Goal: Obtain resource: Obtain resource

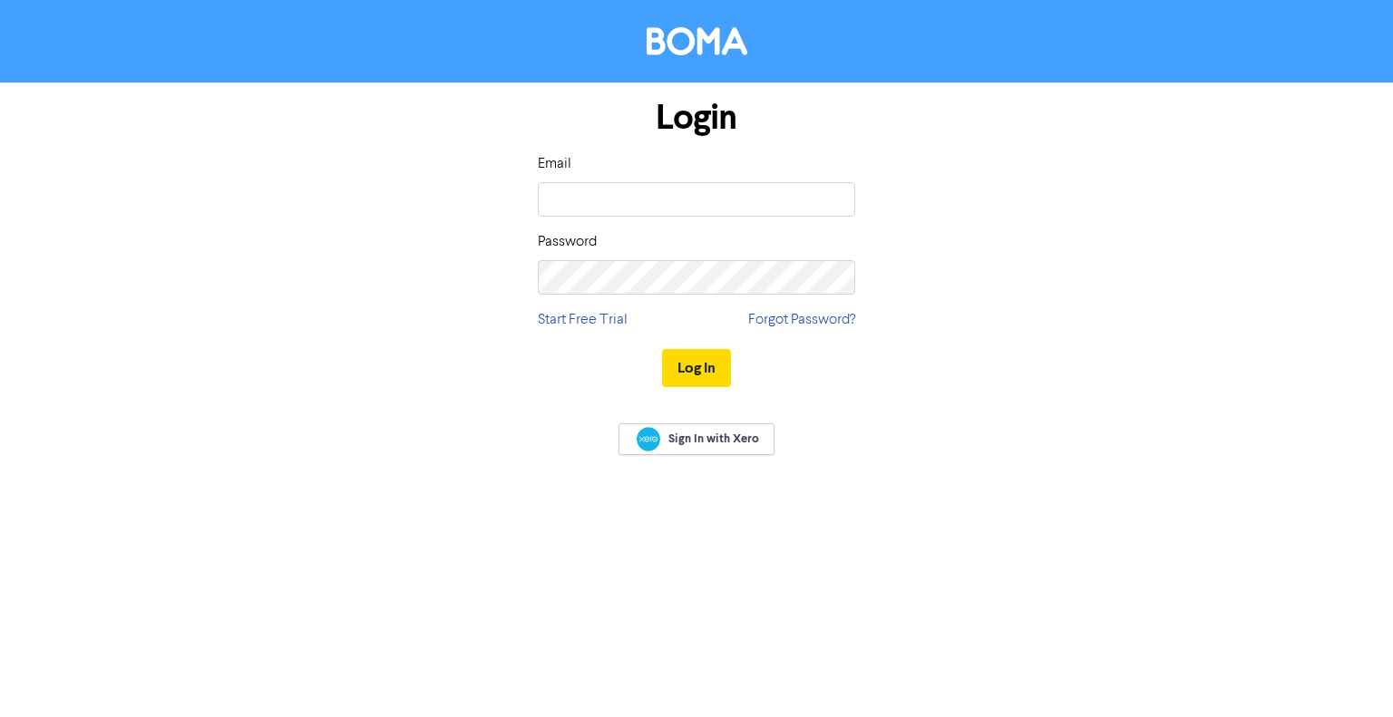
click at [841, 220] on div "Email Password" at bounding box center [696, 223] width 317 height 141
click at [833, 205] on input "email" at bounding box center [696, 199] width 317 height 34
type input "carolina.marshall08@gmail.com"
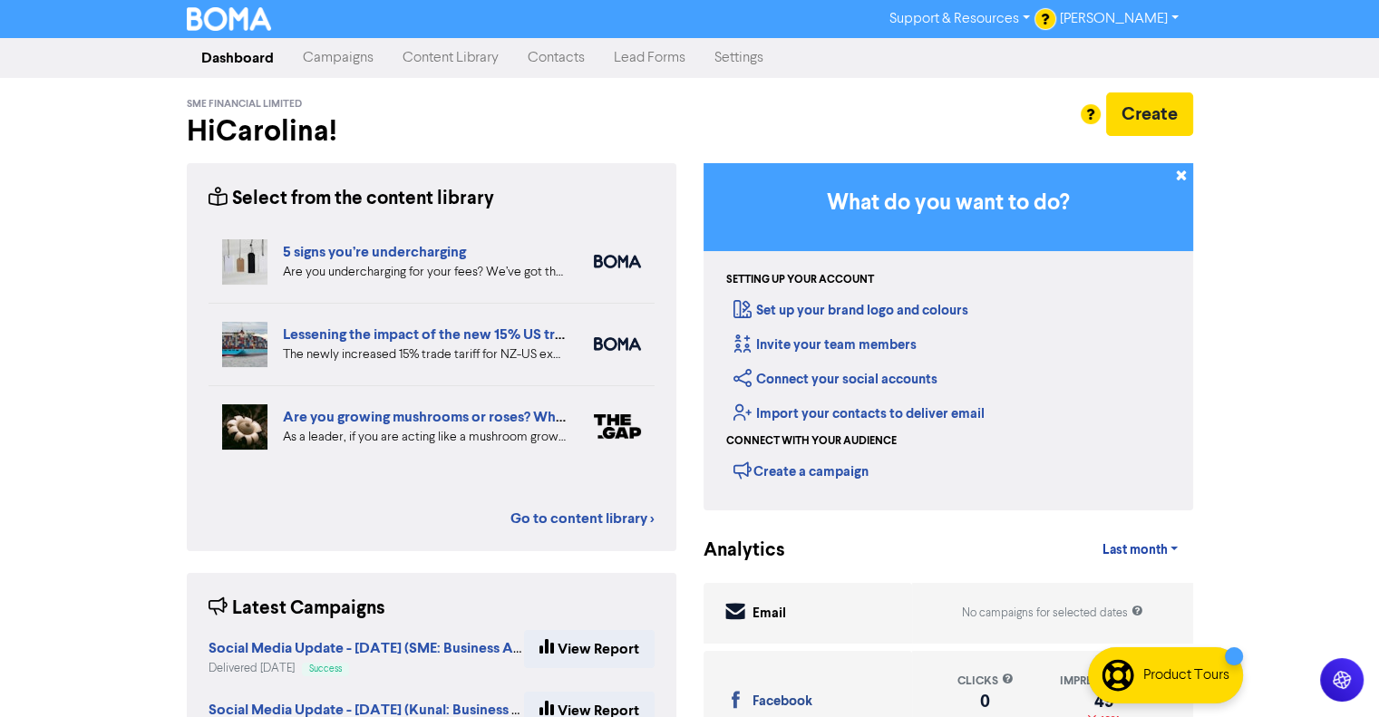
click at [322, 61] on link "Campaigns" at bounding box center [338, 58] width 100 height 36
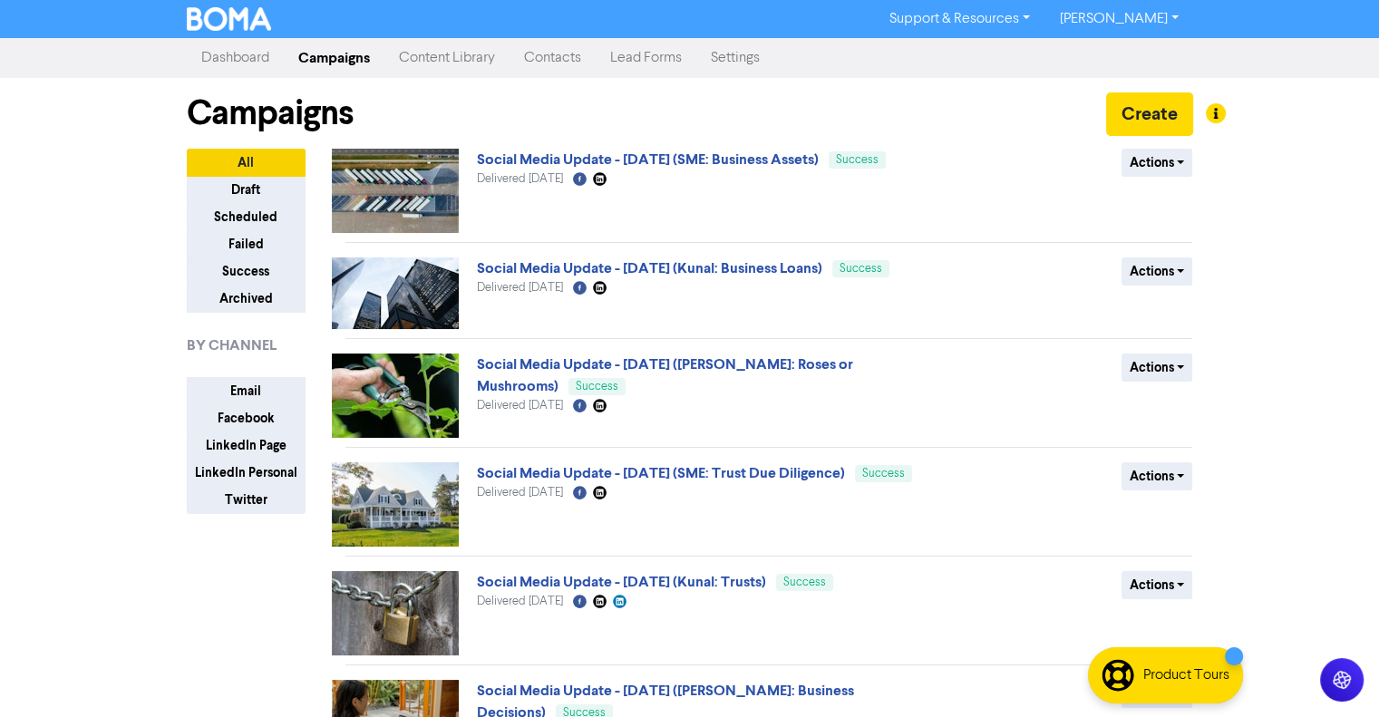
click at [477, 64] on link "Content Library" at bounding box center [446, 58] width 125 height 36
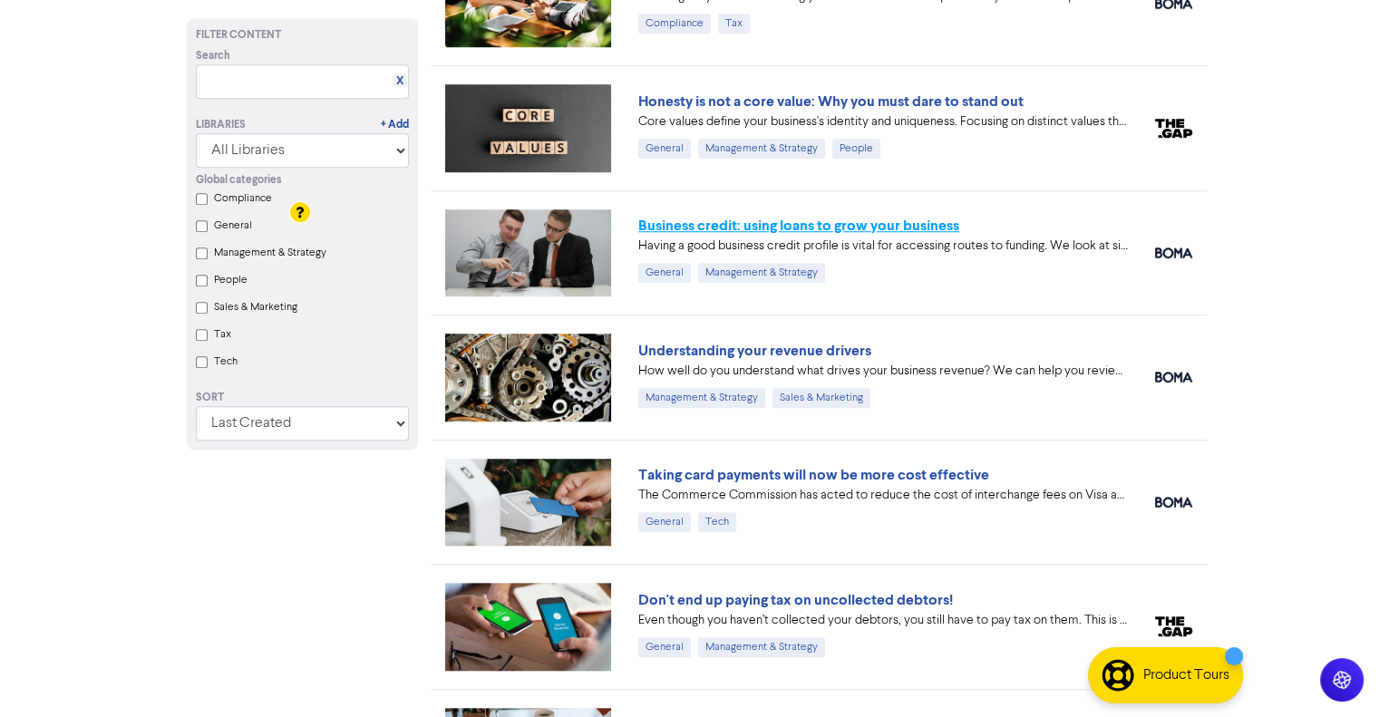
scroll to position [1632, 0]
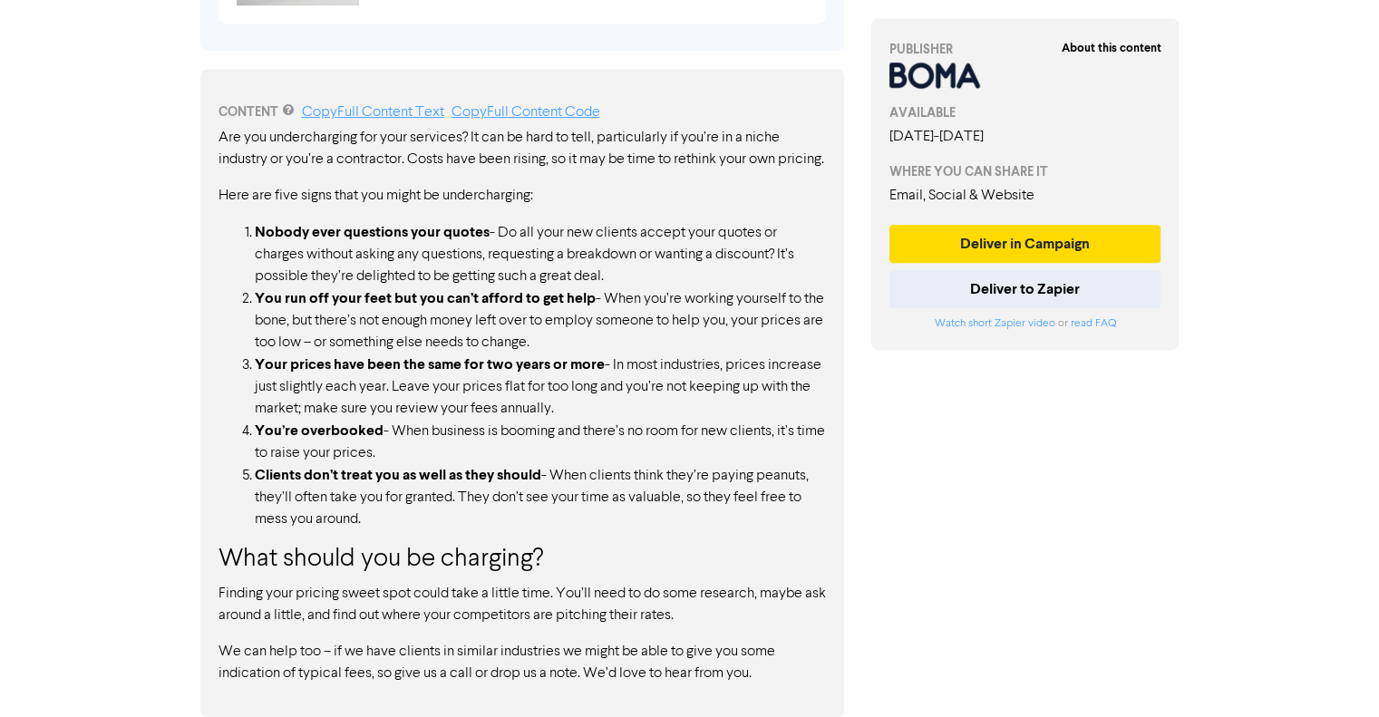
scroll to position [892, 0]
click at [428, 423] on li "You’re overbooked - When business is booming and there’s no room for new client…" at bounding box center [540, 442] width 571 height 44
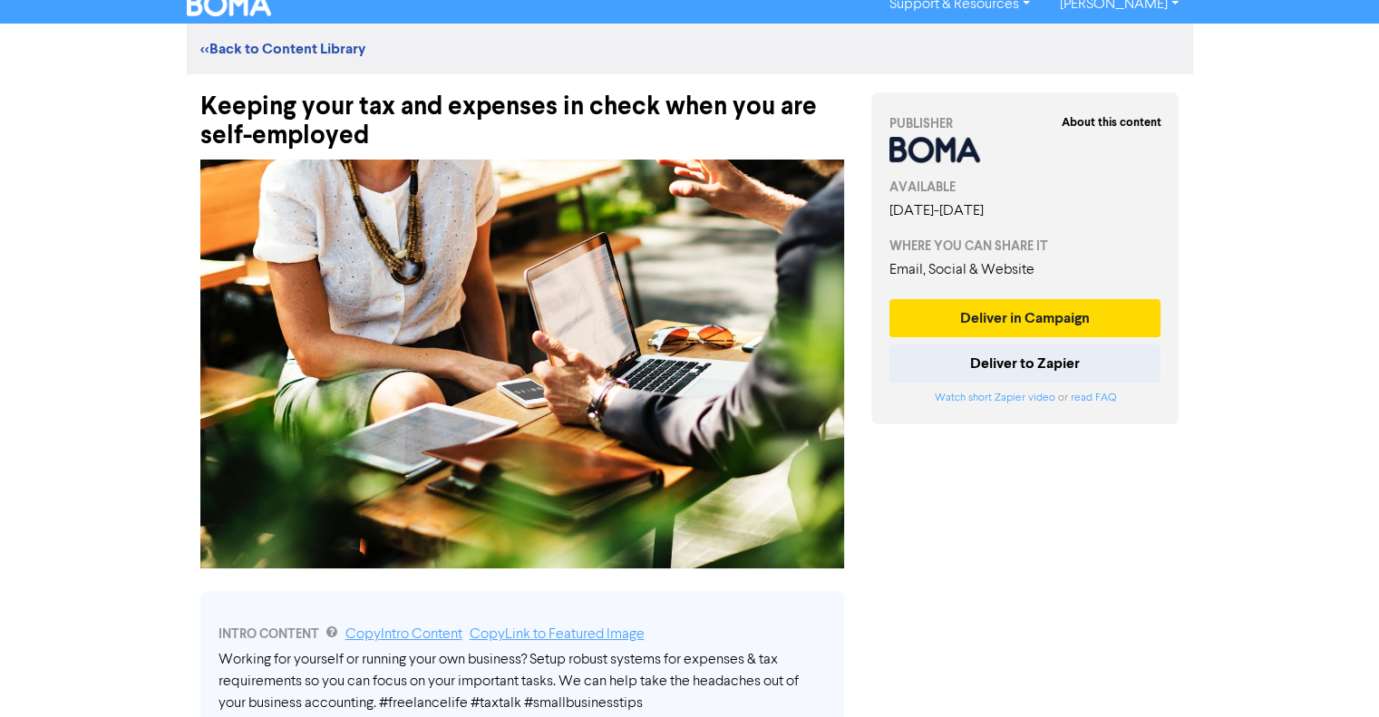
scroll to position [5, 0]
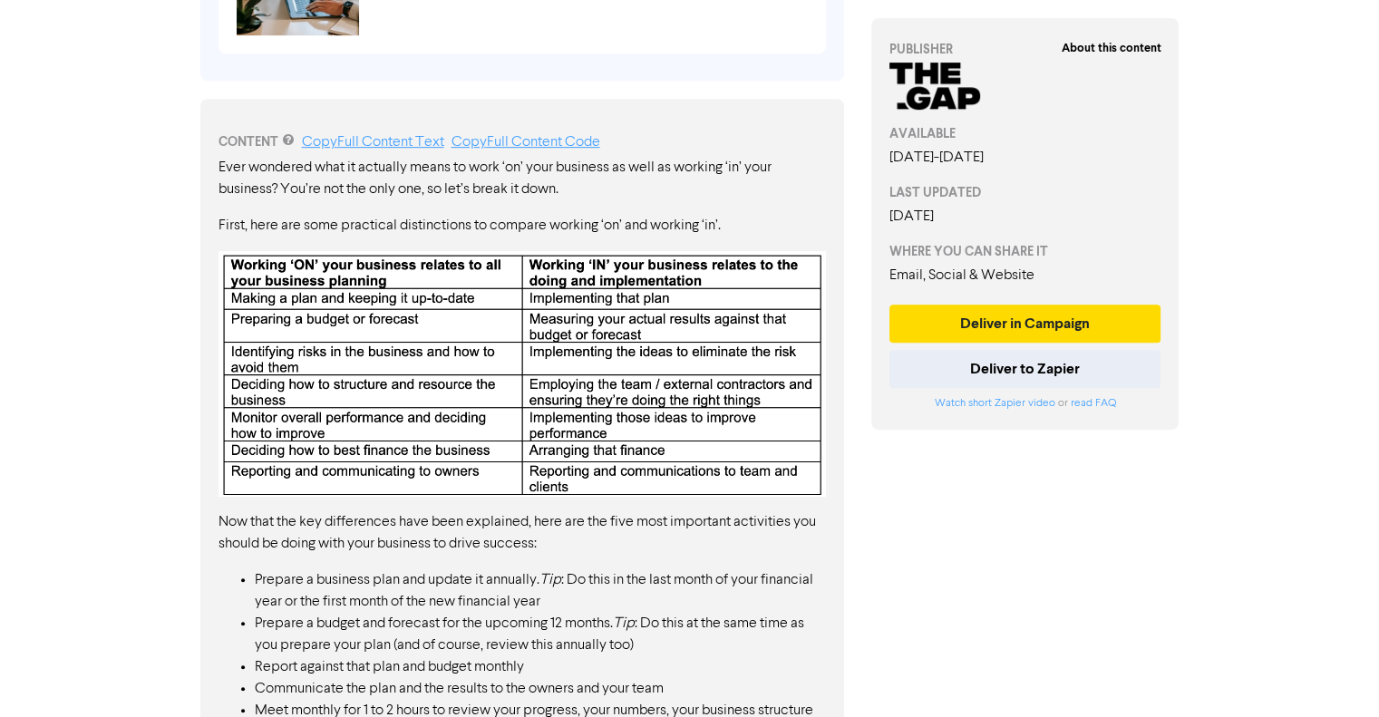
scroll to position [810, 0]
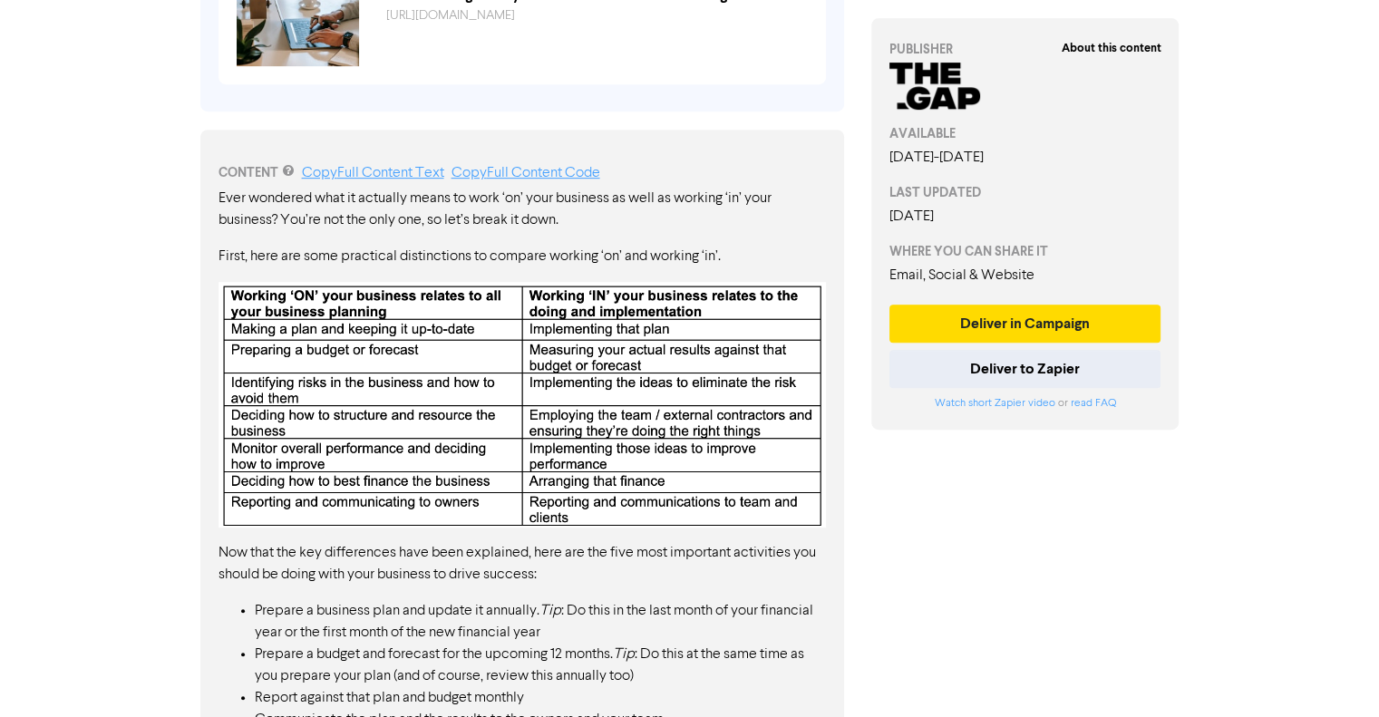
click at [551, 380] on img at bounding box center [521, 405] width 607 height 246
click at [387, 217] on p "Ever wondered what it actually means to work ‘on’ your business as well as work…" at bounding box center [521, 210] width 607 height 44
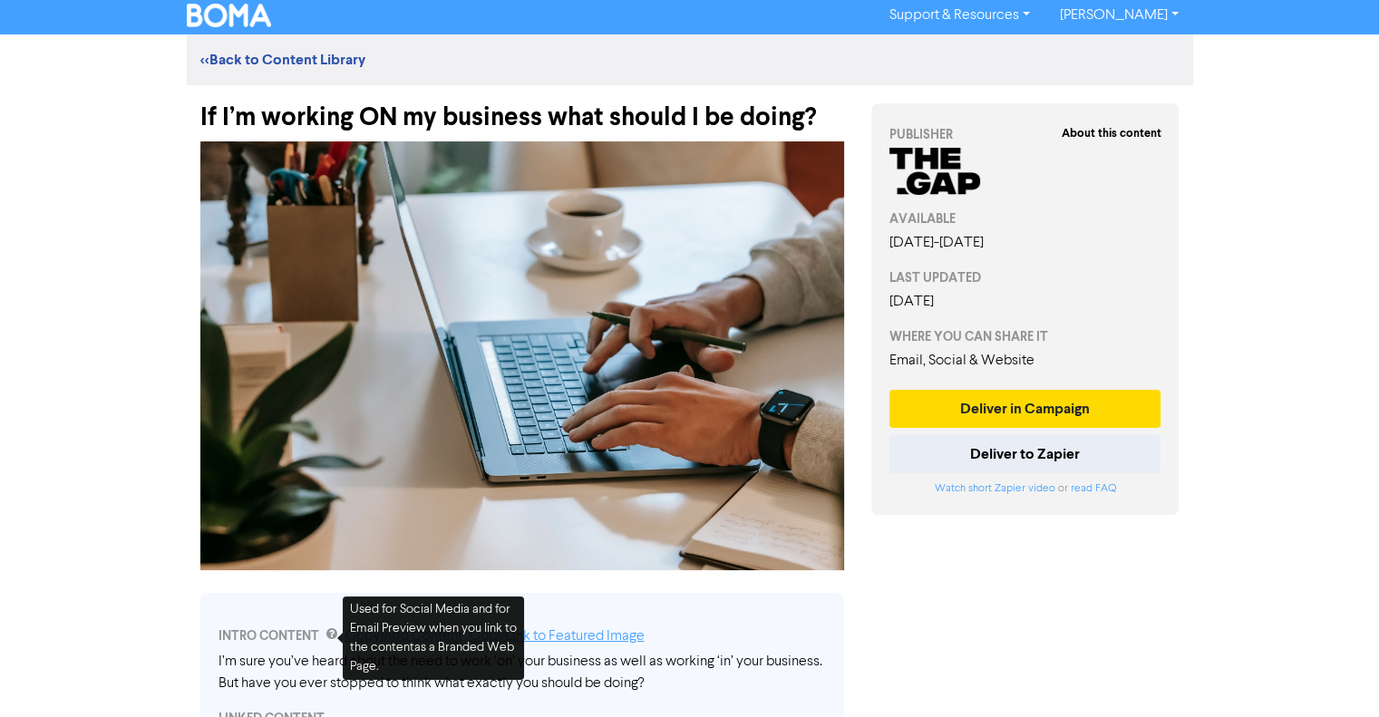
scroll to position [0, 0]
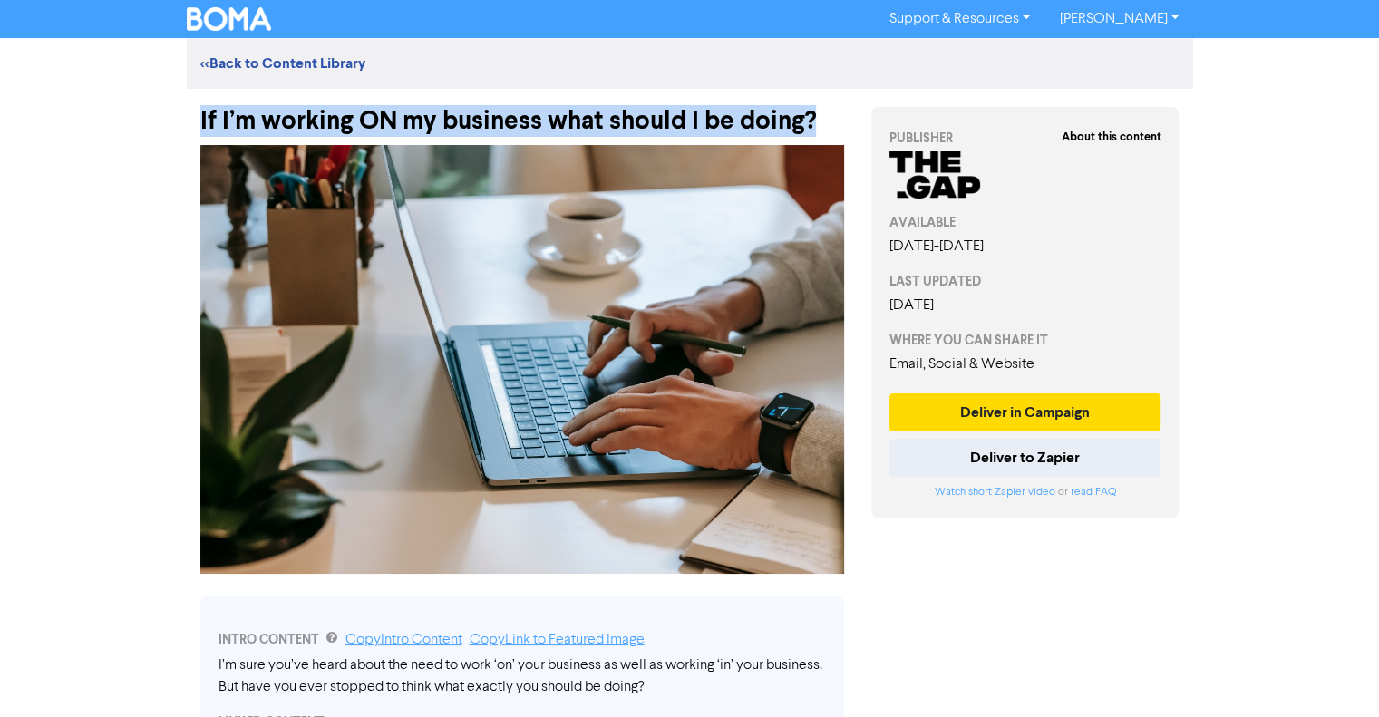
drag, startPoint x: 198, startPoint y: 114, endPoint x: 829, endPoint y: 115, distance: 631.0
click at [829, 115] on div "If I’m working ON my business what should I be doing?" at bounding box center [522, 112] width 671 height 47
copy div "If I’m working ON my business what should I be doing?"
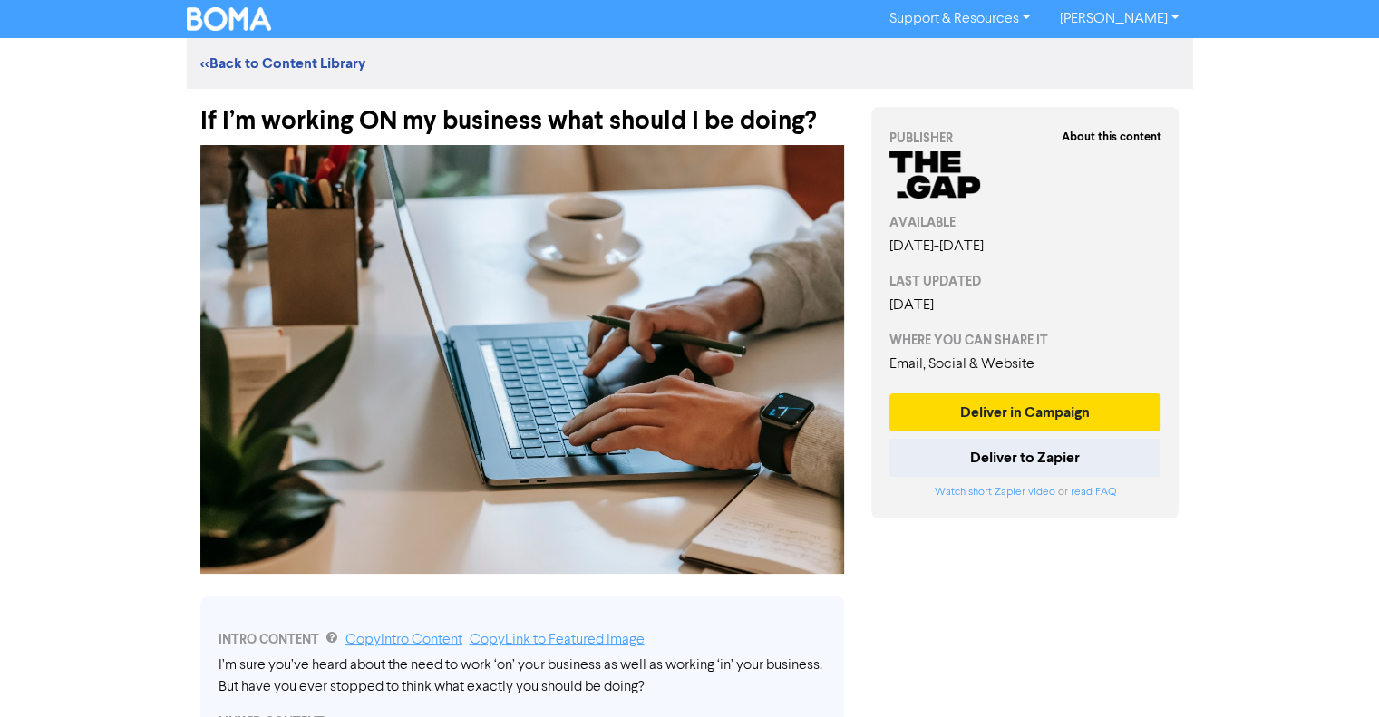
click at [158, 199] on div "Support & Resources Video Tutorials FAQ & Guides Marketing Education Carolina M…" at bounding box center [689, 358] width 1379 height 717
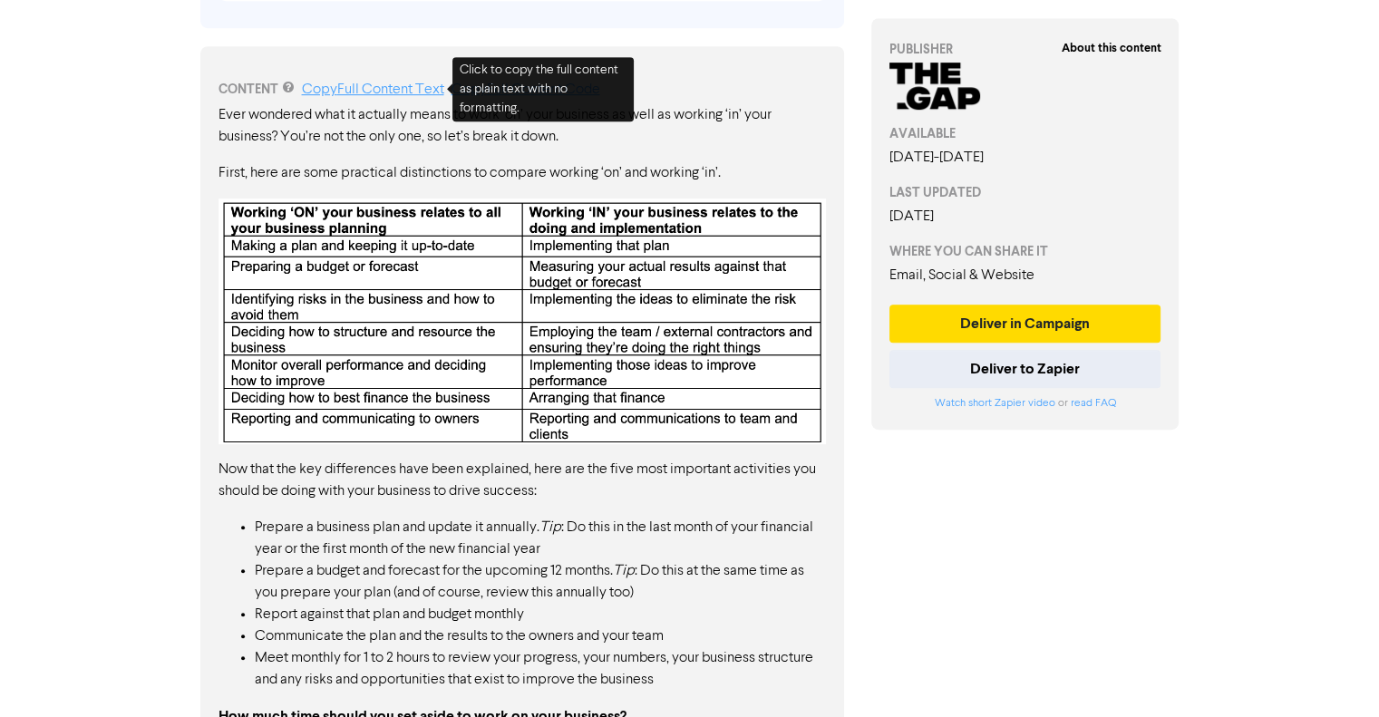
scroll to position [907, 0]
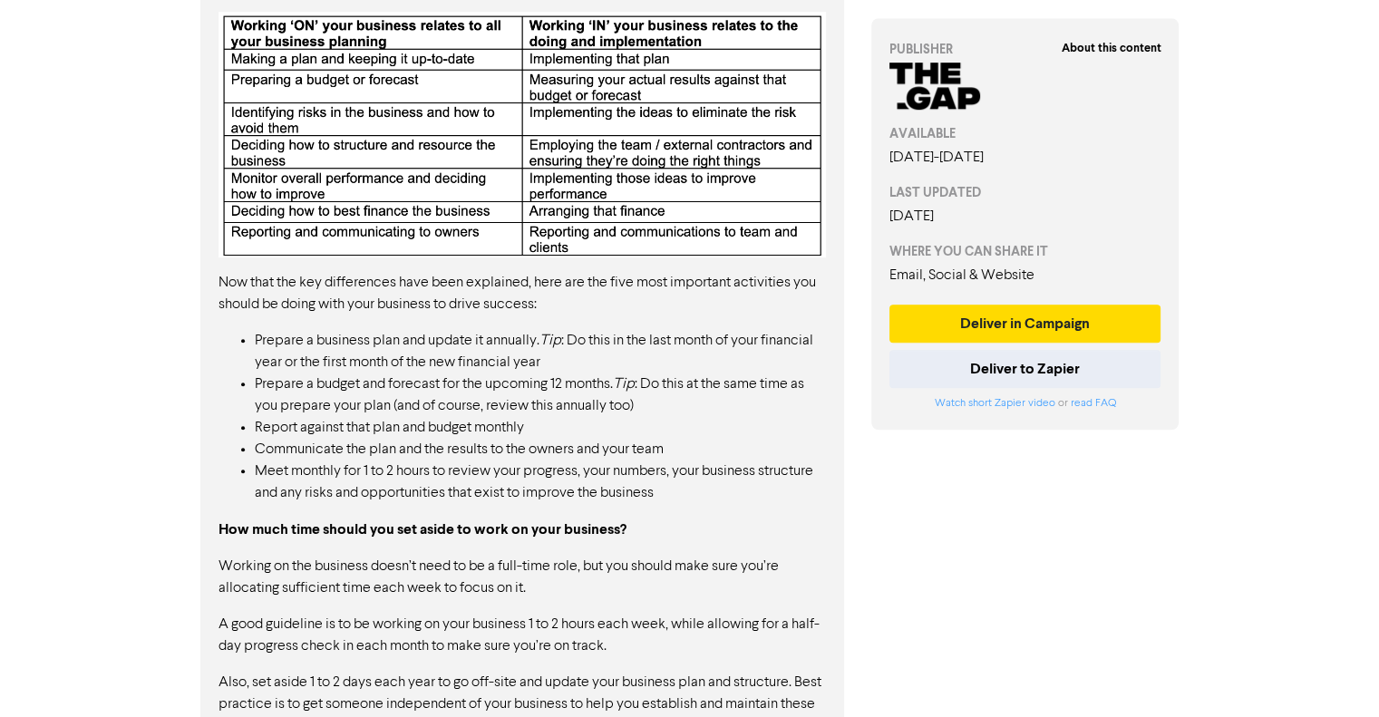
scroll to position [1082, 0]
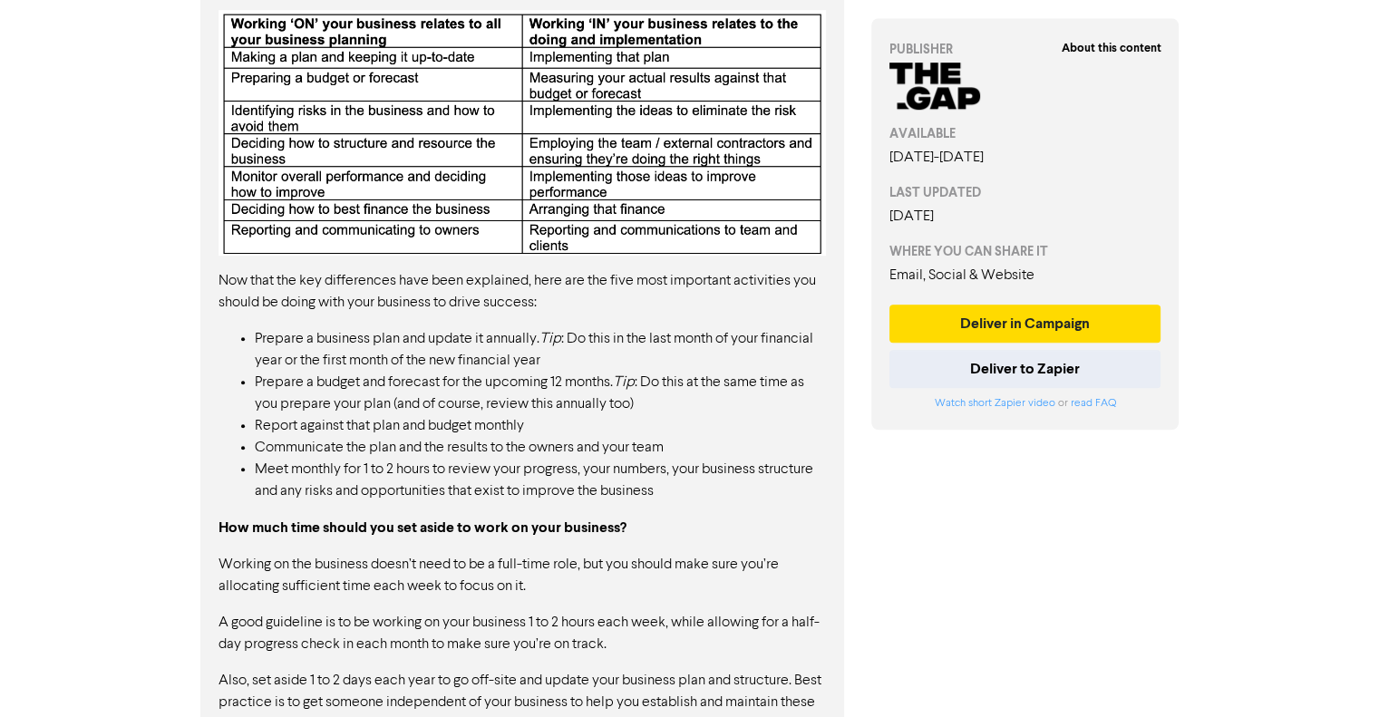
click at [595, 315] on div "Ever wondered what it actually means to work ‘on’ your business as well as work…" at bounding box center [521, 391] width 607 height 950
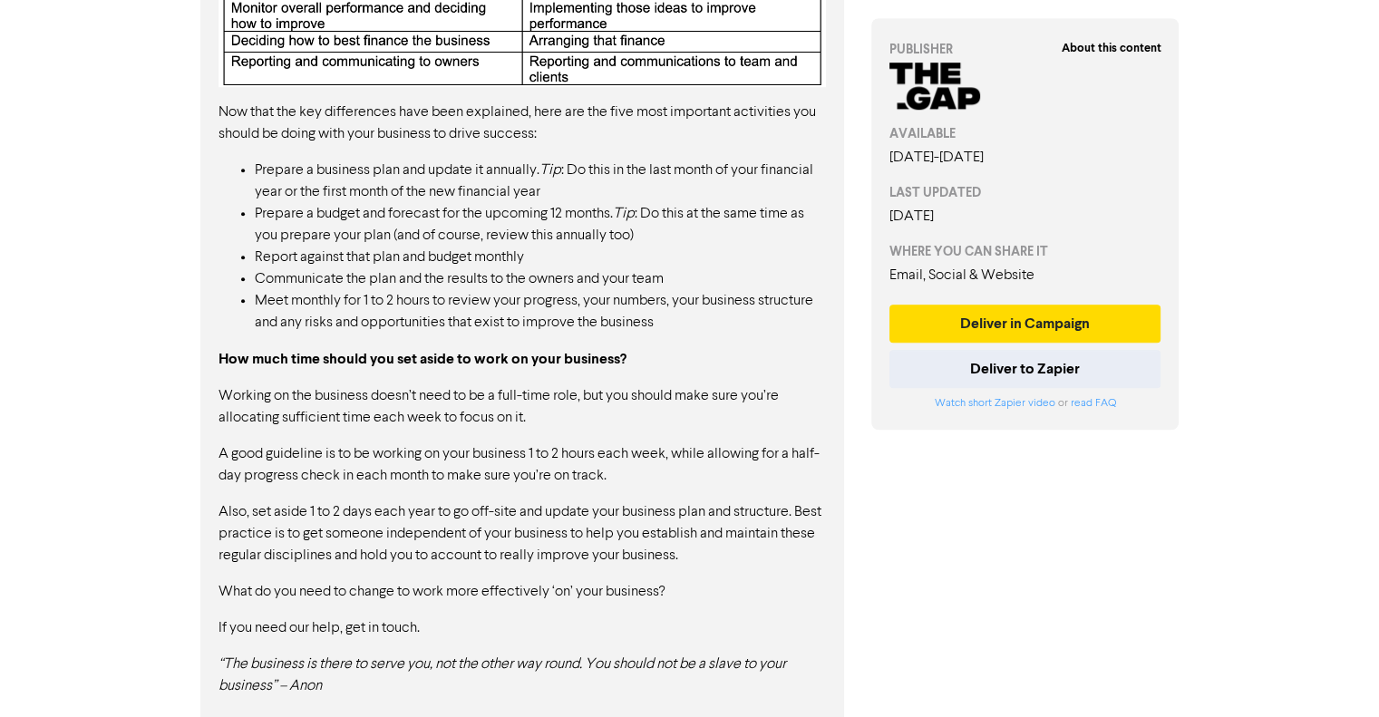
scroll to position [1264, 0]
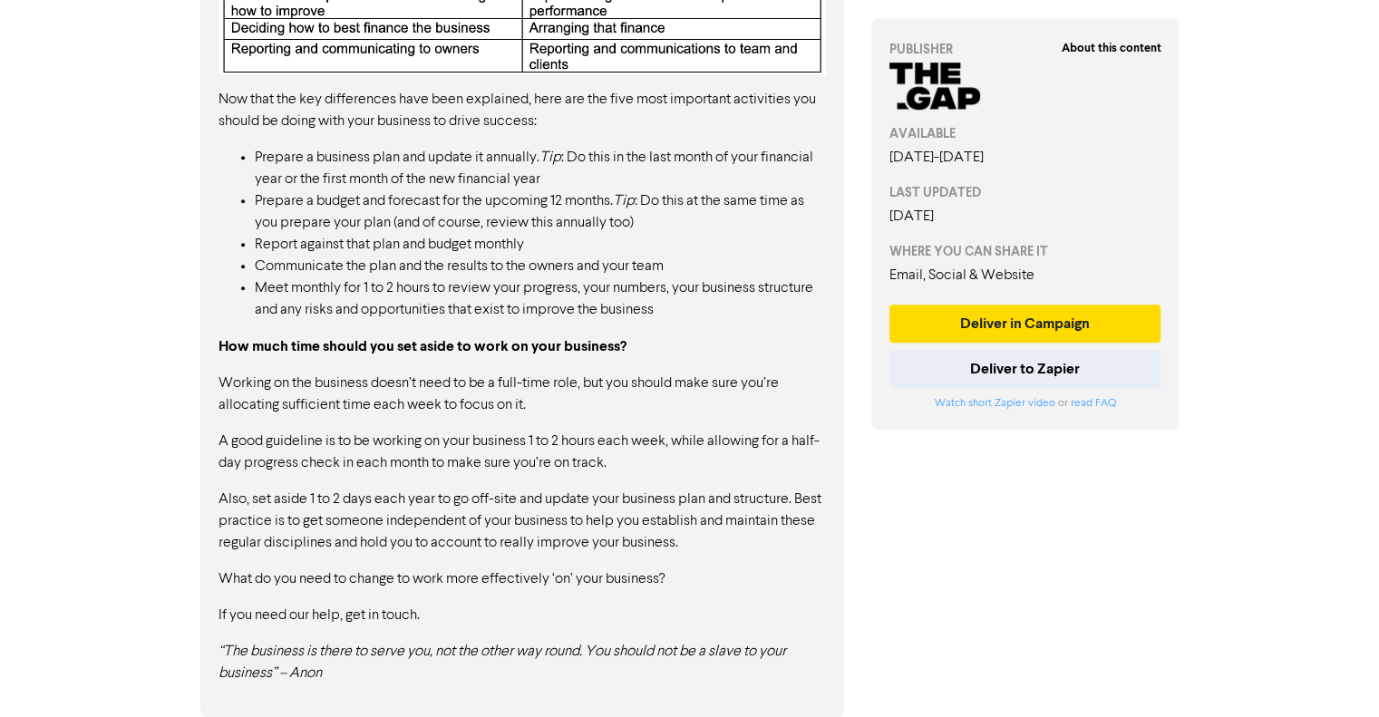
click at [697, 299] on li "Meet monthly for 1 to 2 hours to review your progress, your numbers, your busin…" at bounding box center [540, 299] width 571 height 44
click at [477, 141] on div "Ever wondered what it actually means to work ‘on’ your business as well as work…" at bounding box center [521, 209] width 607 height 950
click at [453, 120] on p "Now that the key differences have been explained, here are the five most import…" at bounding box center [521, 111] width 607 height 44
click at [436, 521] on p "Also, set aside 1 to 2 days each year to go off-site and update your business p…" at bounding box center [521, 521] width 607 height 65
click at [596, 335] on p "How much time should you set aside to work on your business?" at bounding box center [521, 346] width 607 height 23
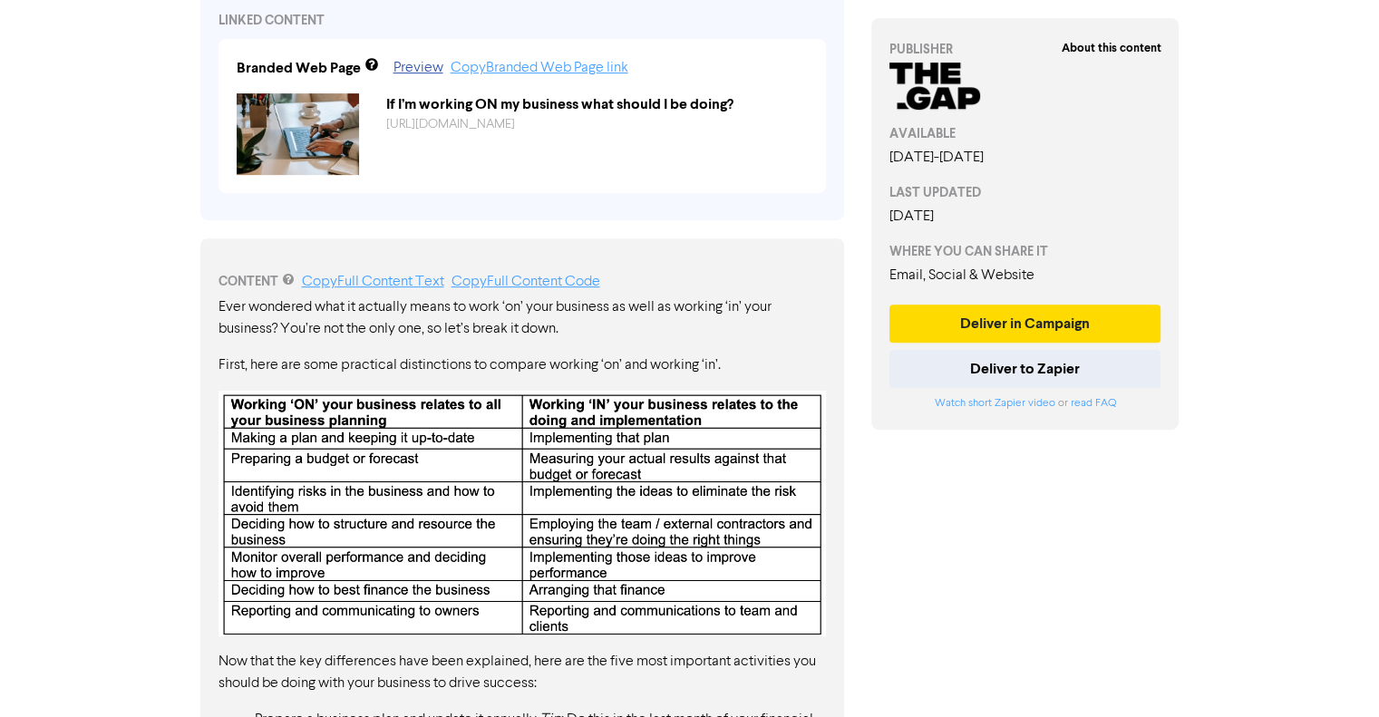
scroll to position [725, 0]
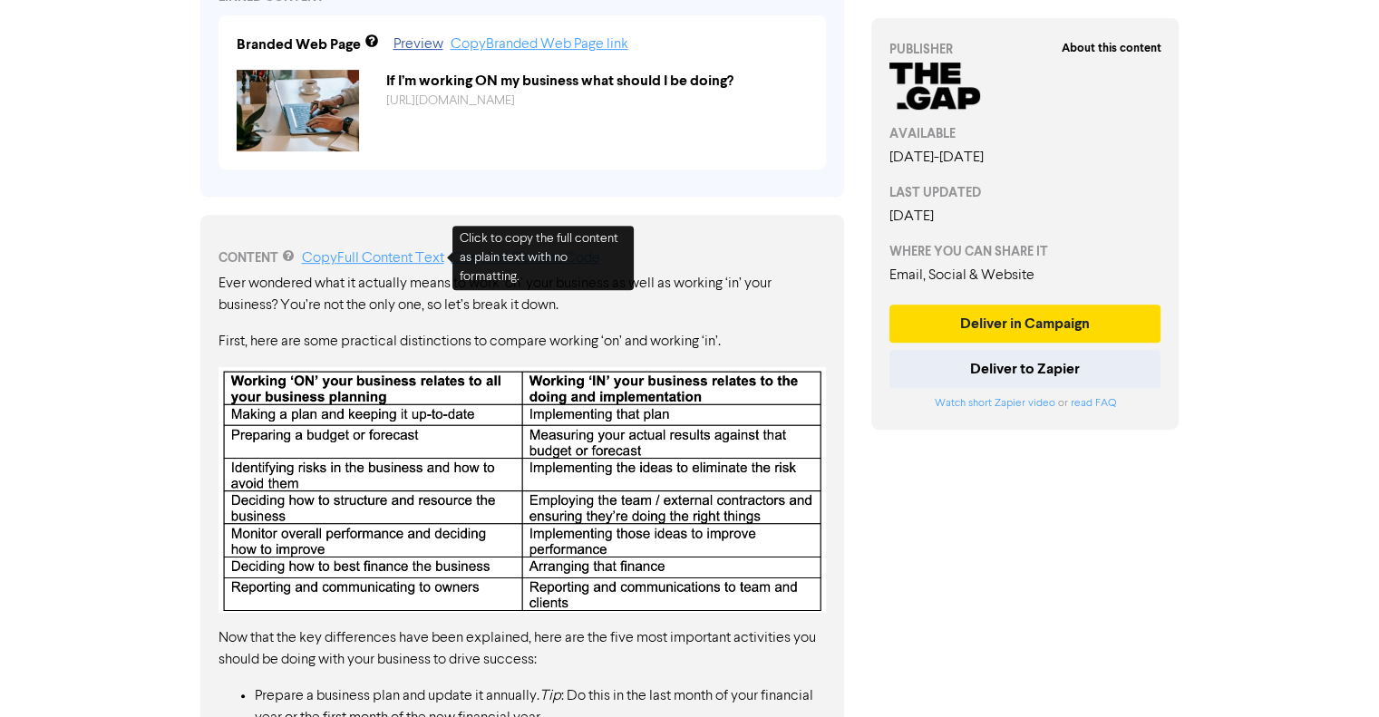
click at [378, 257] on link "Copy Full Content Text" at bounding box center [373, 258] width 142 height 15
